Goal: Task Accomplishment & Management: Complete application form

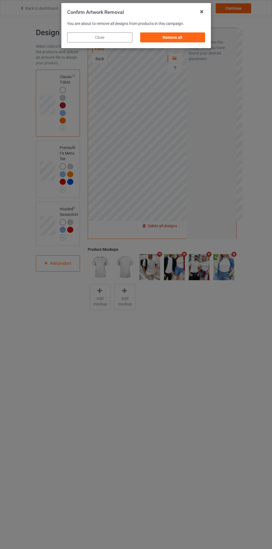
click at [178, 37] on div "Remove all" at bounding box center [172, 37] width 65 height 10
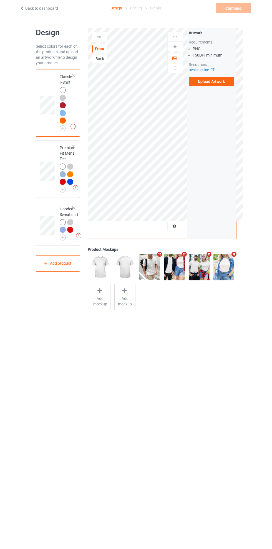
click at [216, 84] on label "Upload Artwork" at bounding box center [211, 81] width 45 height 9
click at [0, 0] on input "Upload Artwork" at bounding box center [0, 0] width 0 height 0
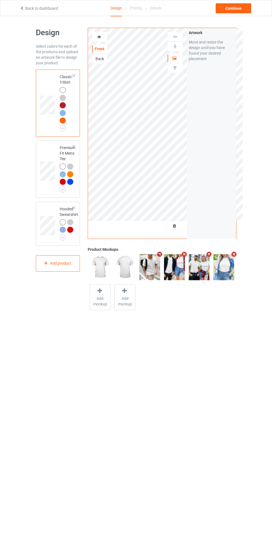
click at [179, 62] on div "Artwork" at bounding box center [175, 58] width 16 height 10
click at [179, 57] on div at bounding box center [174, 58] width 15 height 6
click at [174, 55] on div "Artwork" at bounding box center [175, 58] width 16 height 10
click at [240, 11] on div "Continue" at bounding box center [232, 8] width 35 height 10
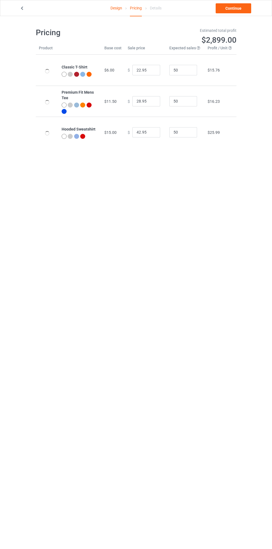
click at [237, 8] on link "Continue" at bounding box center [232, 8] width 35 height 10
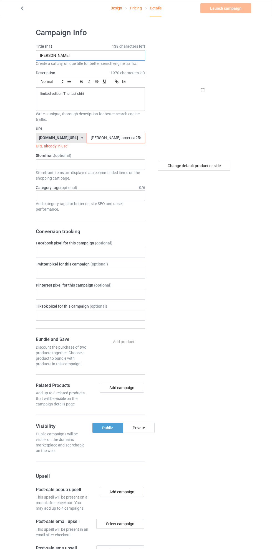
click at [91, 55] on input "[PERSON_NAME]" at bounding box center [90, 55] width 109 height 11
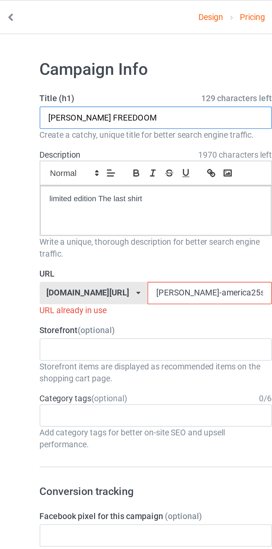
click at [80, 54] on input "[PERSON_NAME] FREEDOOM" at bounding box center [90, 55] width 109 height 11
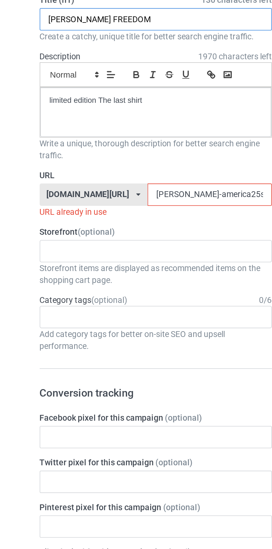
type input "[PERSON_NAME] FREEDOM"
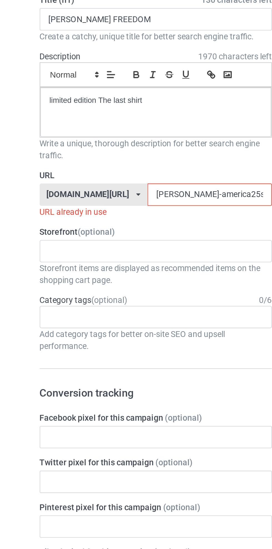
click at [87, 138] on input "[PERSON_NAME]-america25shirt079g" at bounding box center [116, 138] width 59 height 11
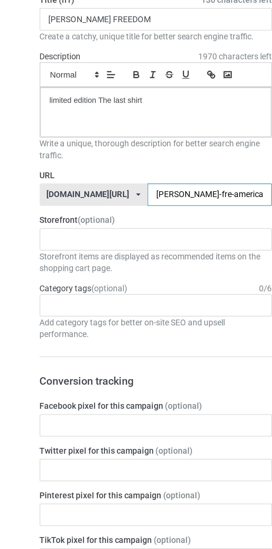
type input "[PERSON_NAME]-free-america25shirt079g"
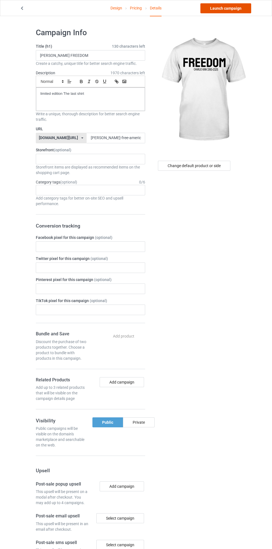
click at [231, 11] on link "Launch campaign" at bounding box center [225, 8] width 51 height 10
